Goal: Task Accomplishment & Management: Manage account settings

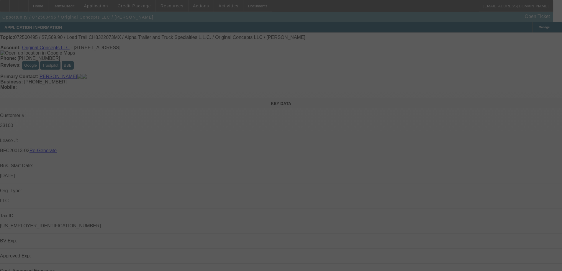
select select "3"
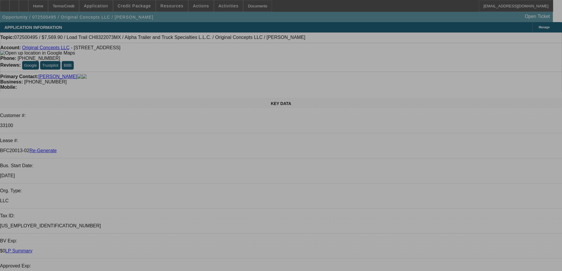
select select "0"
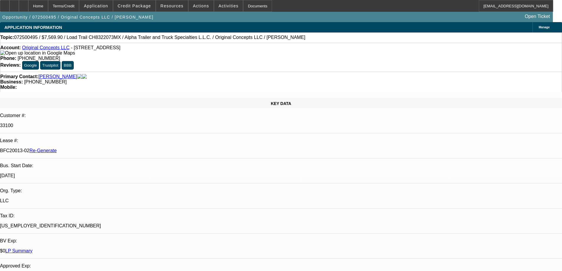
select select "2"
select select "0"
select select "6"
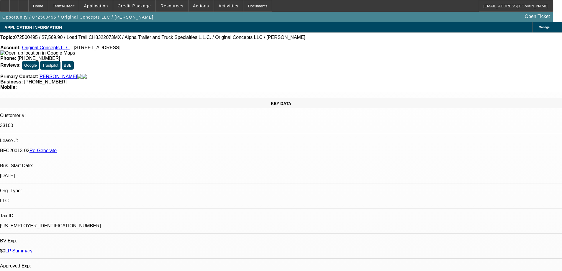
click at [163, 11] on span at bounding box center [172, 6] width 32 height 14
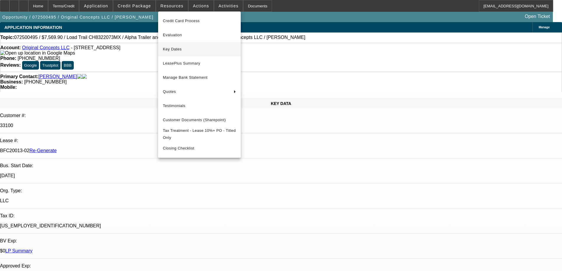
click at [177, 49] on span "Key Dates" at bounding box center [199, 49] width 73 height 7
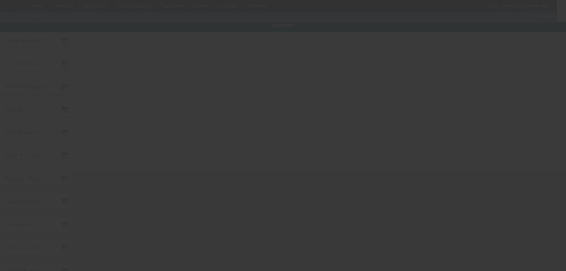
type input "7/22/2025"
type input "8/26/2025"
type input "8/27/2025"
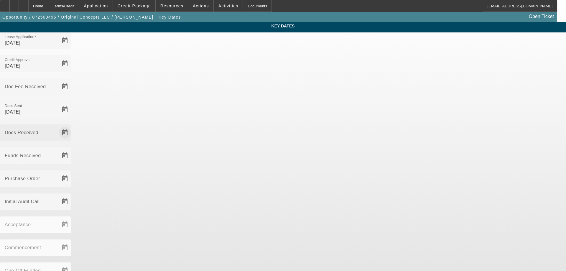
click at [72, 126] on span "Open calendar" at bounding box center [65, 133] width 14 height 14
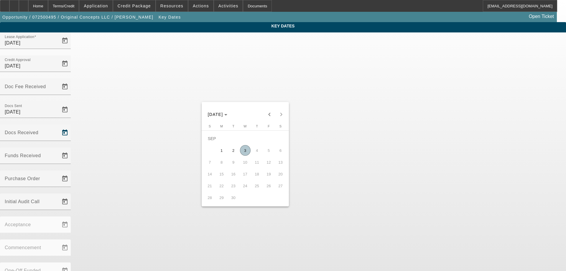
click at [247, 153] on span "3" at bounding box center [245, 150] width 11 height 11
type input "9/3/2025"
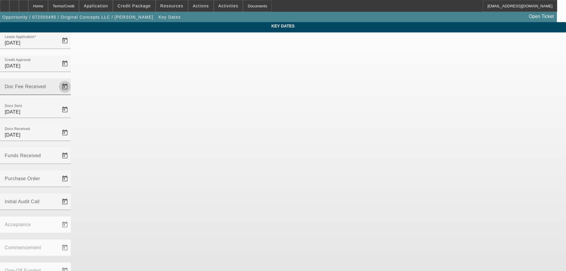
click at [72, 80] on span "Open calendar" at bounding box center [65, 87] width 14 height 14
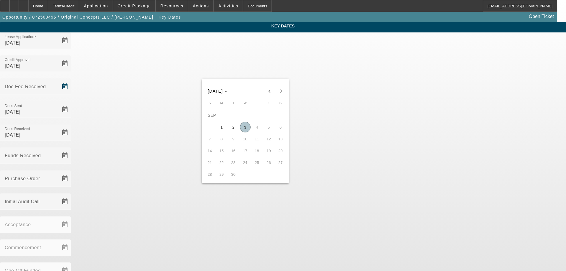
drag, startPoint x: 249, startPoint y: 127, endPoint x: 259, endPoint y: 124, distance: 10.1
click at [249, 127] on span "3" at bounding box center [245, 127] width 11 height 11
type input "9/3/2025"
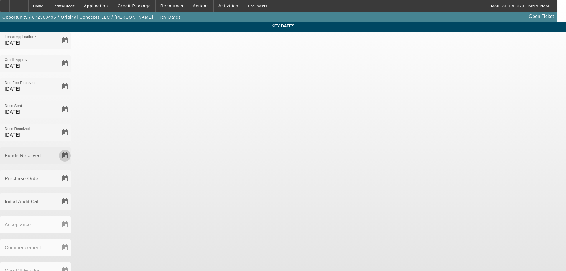
click at [72, 149] on span "Open calendar" at bounding box center [65, 156] width 14 height 14
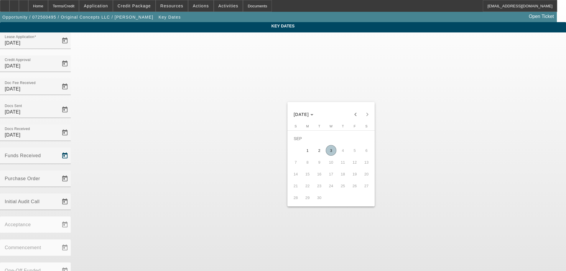
click at [332, 154] on span "3" at bounding box center [331, 150] width 11 height 11
type input "9/3/2025"
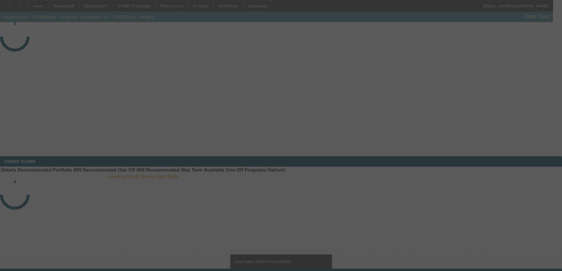
select select "3"
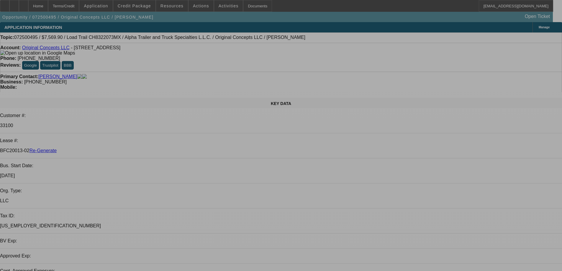
select select "0"
select select "2"
select select "0"
select select "6"
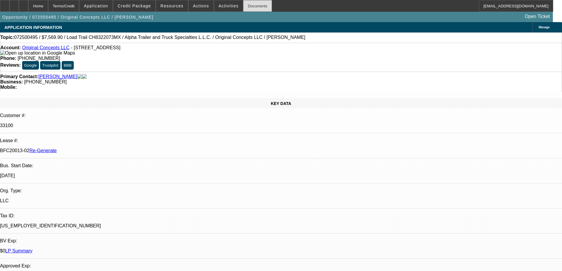
click at [244, 7] on div "Documents" at bounding box center [257, 6] width 29 height 12
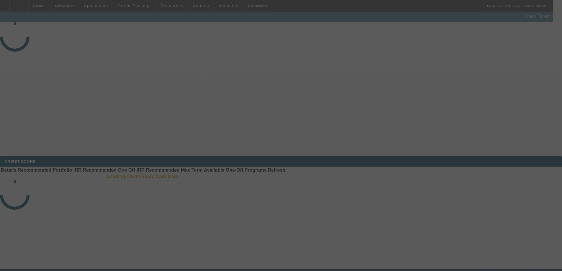
select select "4"
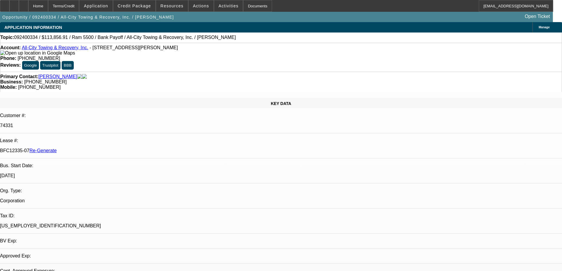
select select "0"
select select "6"
click at [247, 5] on div "Documents" at bounding box center [257, 6] width 29 height 12
